Goal: Find specific page/section: Find specific page/section

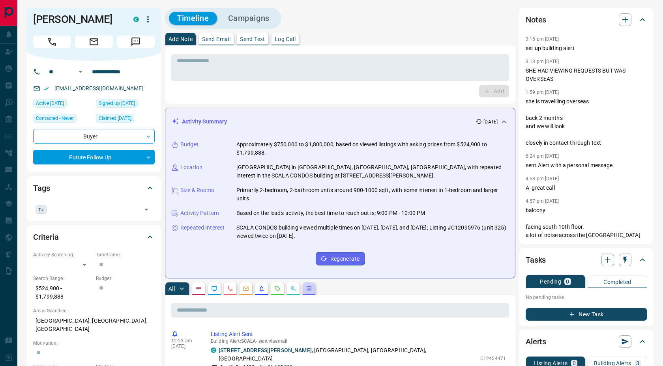
click at [312, 293] on button "button" at bounding box center [309, 289] width 13 height 13
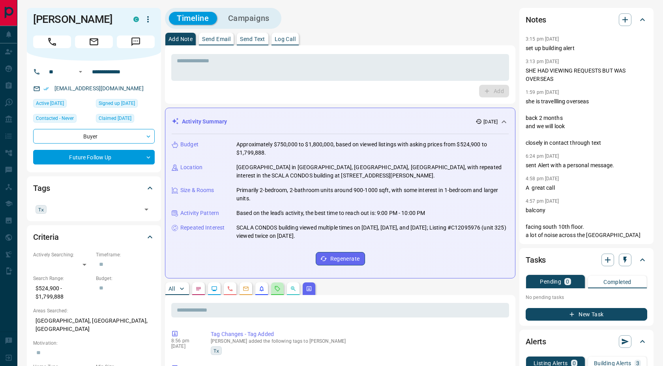
click at [283, 294] on button "button" at bounding box center [277, 289] width 13 height 13
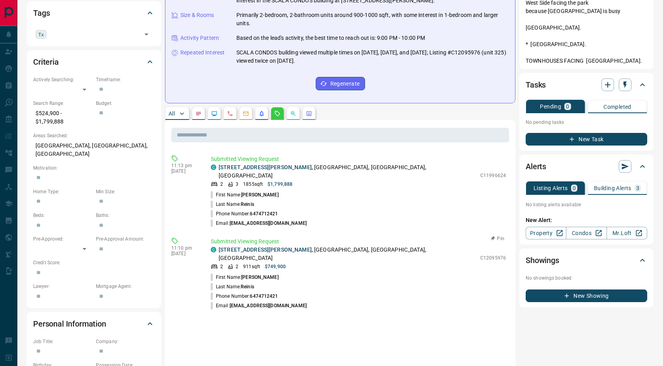
scroll to position [178, 0]
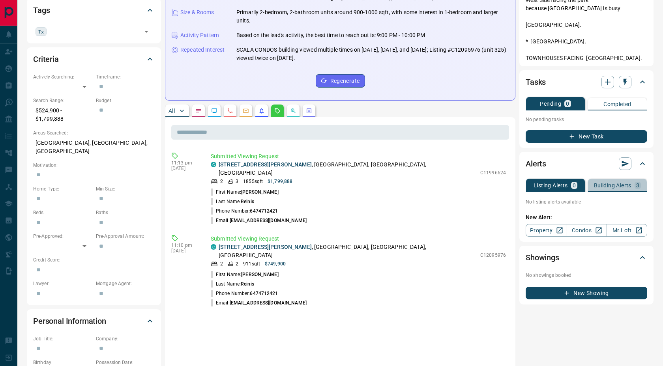
click at [608, 185] on p "Building Alerts" at bounding box center [613, 186] width 38 height 6
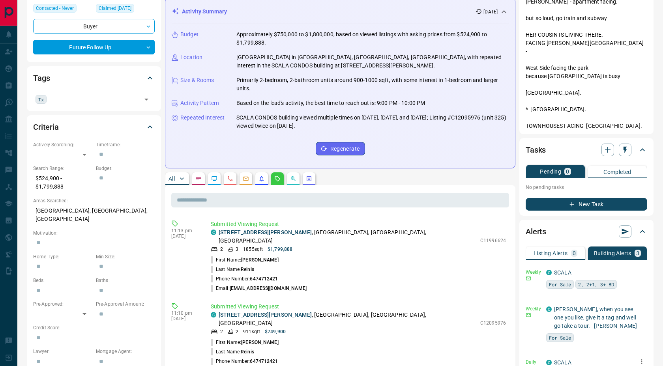
scroll to position [0, 0]
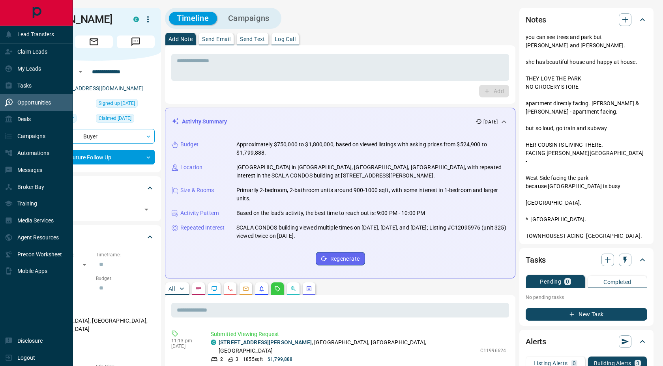
click at [37, 102] on p "Opportunities" at bounding box center [34, 102] width 34 height 6
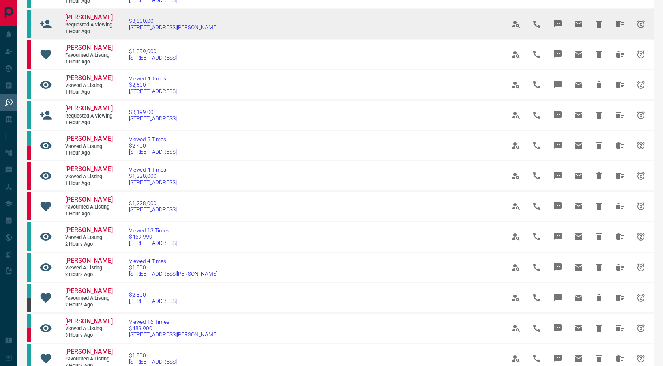
click at [319, 161] on td "Viewed 5 Times $2,400 [STREET_ADDRESS]" at bounding box center [305, 146] width 376 height 30
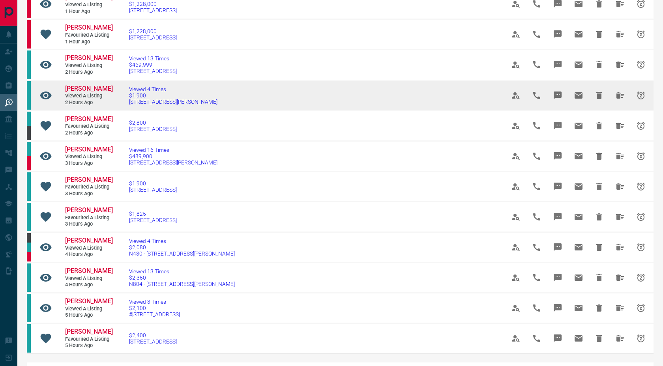
scroll to position [313, 0]
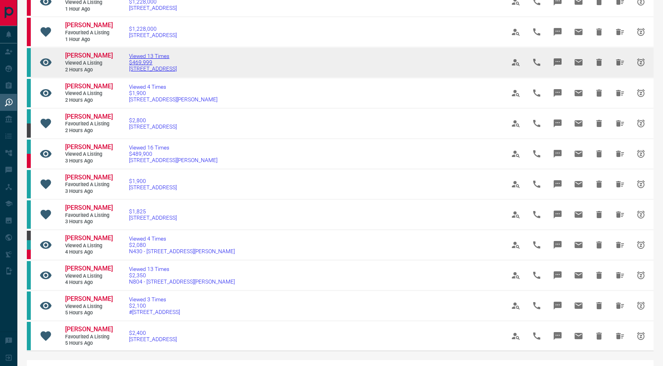
click at [174, 66] on span "$469,999" at bounding box center [153, 62] width 48 height 6
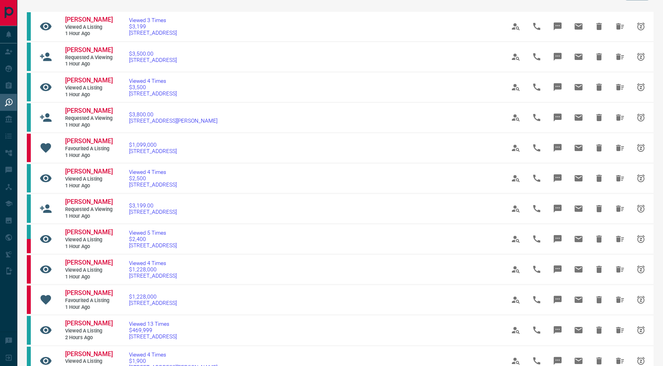
scroll to position [0, 0]
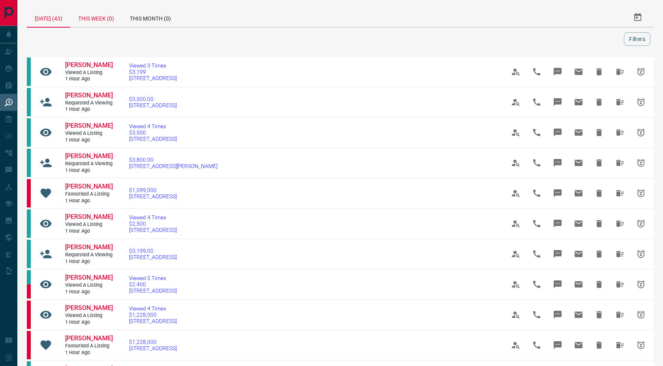
click at [109, 18] on div "This Week (0)" at bounding box center [96, 17] width 52 height 19
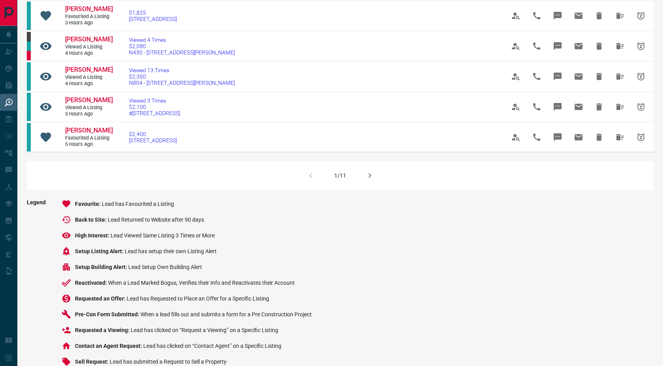
scroll to position [604, 0]
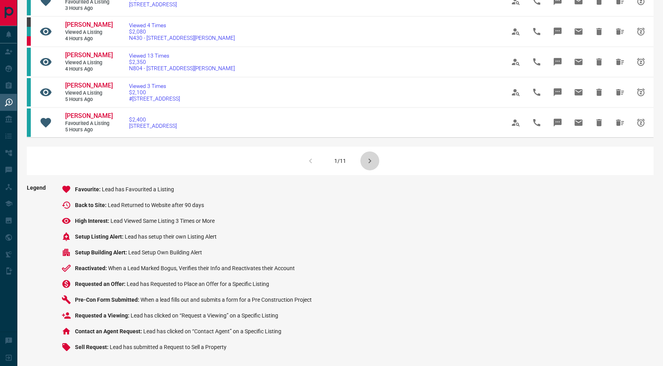
click at [373, 161] on icon "button" at bounding box center [369, 160] width 9 height 9
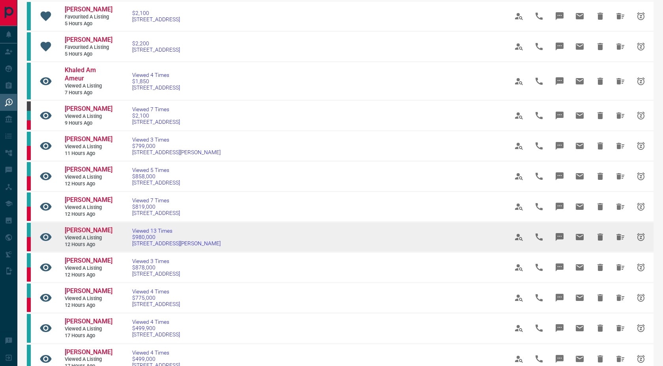
scroll to position [178, 0]
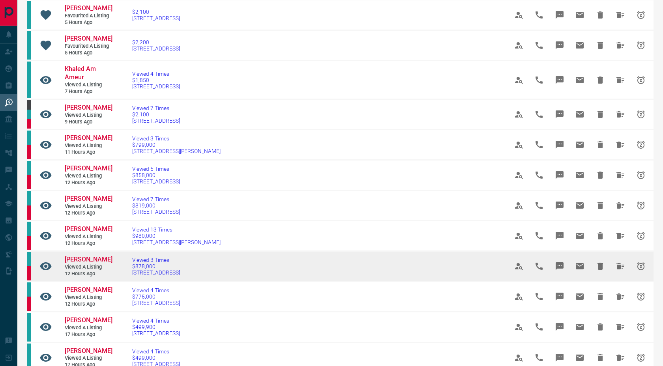
click at [102, 261] on span "[PERSON_NAME]" at bounding box center [89, 260] width 48 height 8
